Goal: Information Seeking & Learning: Find specific page/section

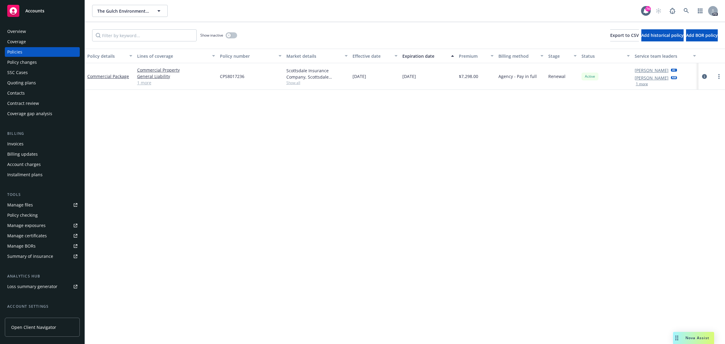
click at [30, 9] on span "Accounts" at bounding box center [34, 10] width 19 height 5
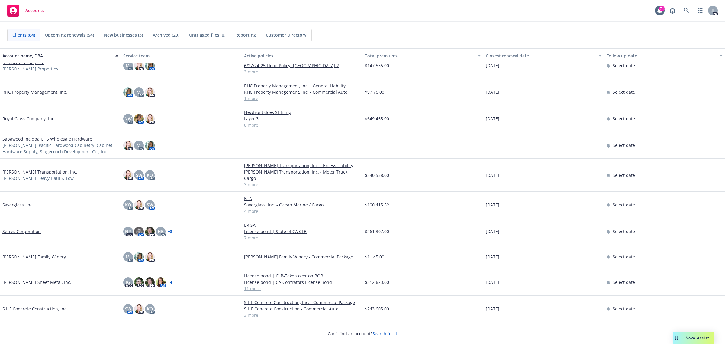
scroll to position [1435, 0]
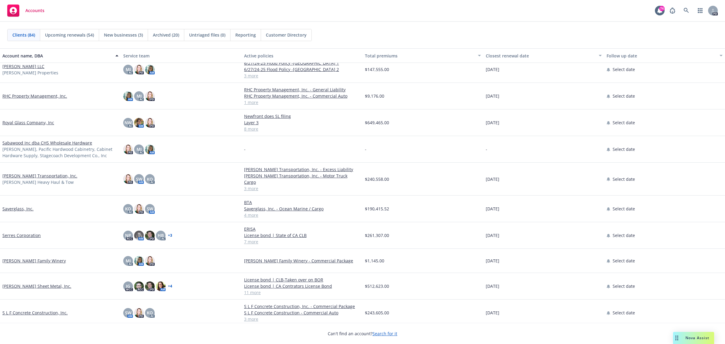
click at [18, 173] on link "[PERSON_NAME] Transportation, Inc." at bounding box center [39, 176] width 75 height 6
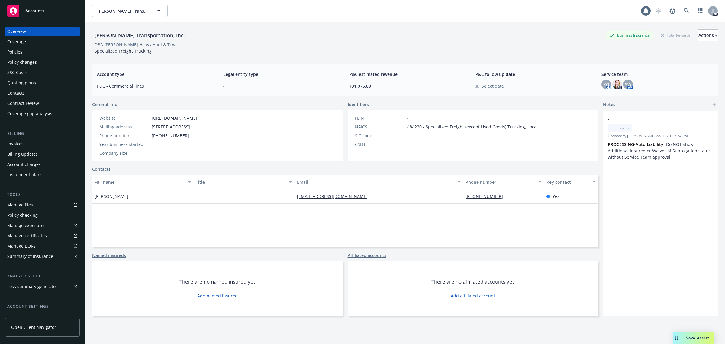
click at [14, 50] on div "Policies" at bounding box center [14, 52] width 15 height 10
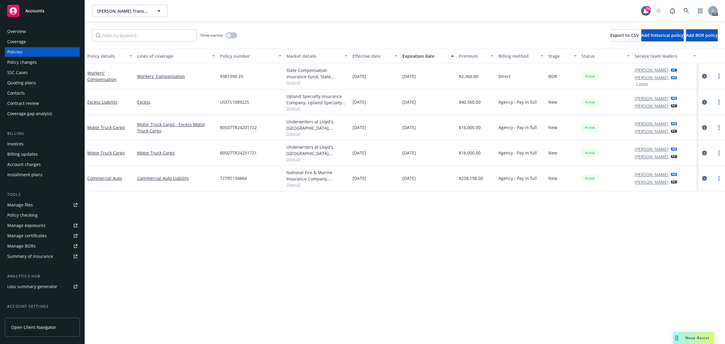
click at [215, 268] on div "Policy details Lines of coverage Policy number Market details Effective date Ex…" at bounding box center [405, 196] width 640 height 295
